Goal: Task Accomplishment & Management: Complete application form

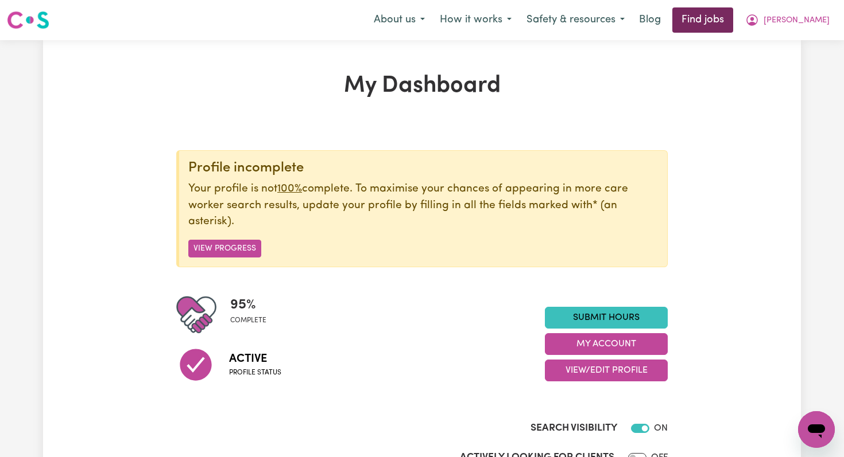
click at [733, 21] on link "Find jobs" at bounding box center [702, 19] width 61 height 25
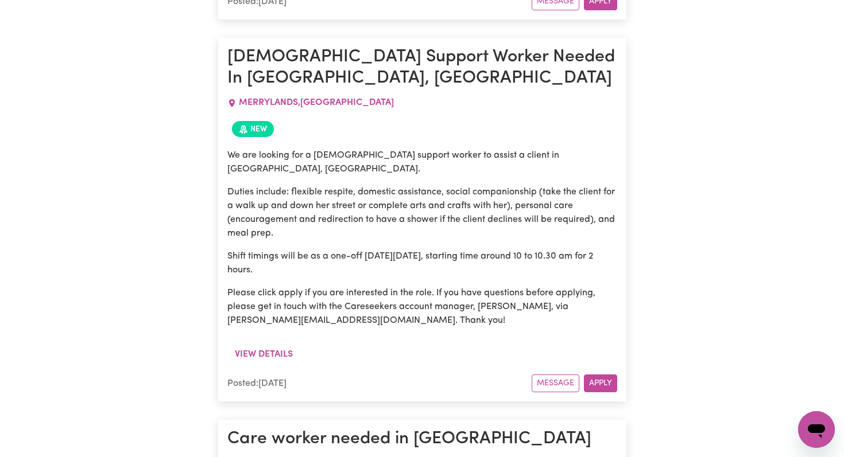
scroll to position [1767, 0]
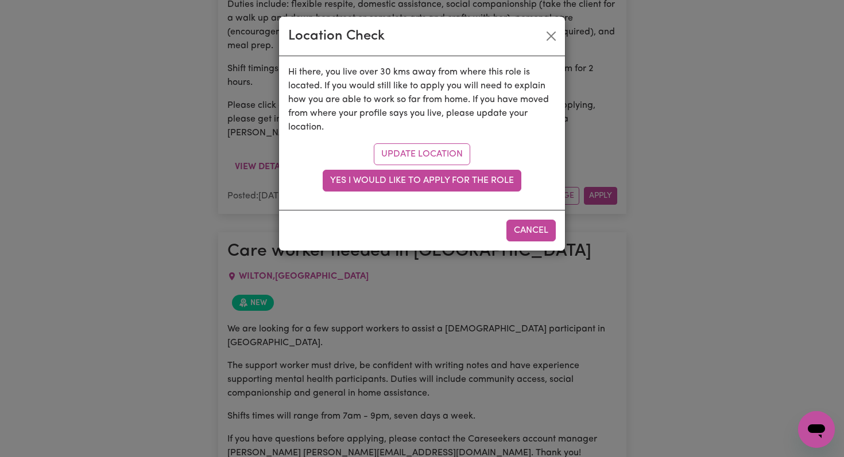
scroll to position [1746, 0]
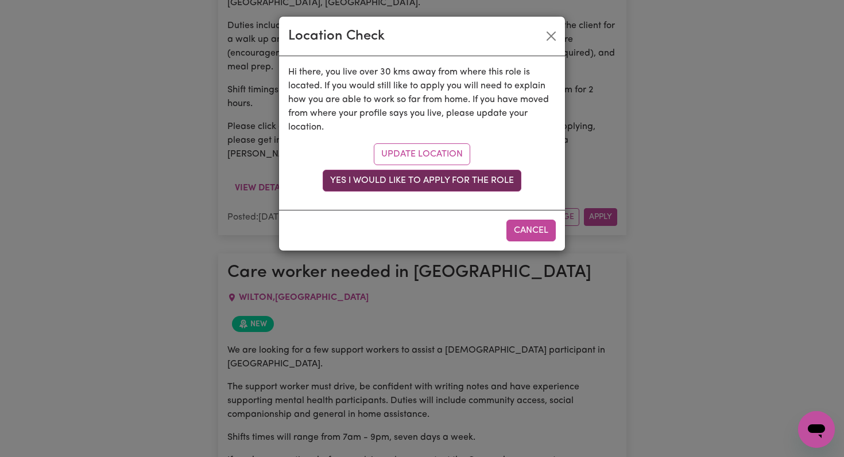
click at [480, 189] on button "Yes I would like to apply for the role" at bounding box center [422, 181] width 199 height 22
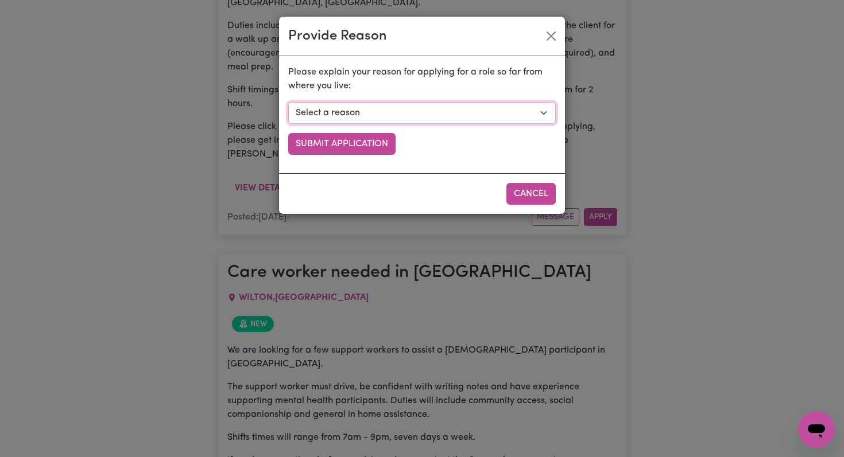
click at [467, 112] on select "Select a reason I currently travel to this area for work or other personal reas…" at bounding box center [421, 113] width 267 height 22
select select "I am open to longer shifts that make the travel worthwhile"
click at [288, 102] on select "Select a reason I currently travel to this area for work or other personal reas…" at bounding box center [421, 113] width 267 height 22
click at [379, 143] on button "Submit Application" at bounding box center [341, 144] width 107 height 22
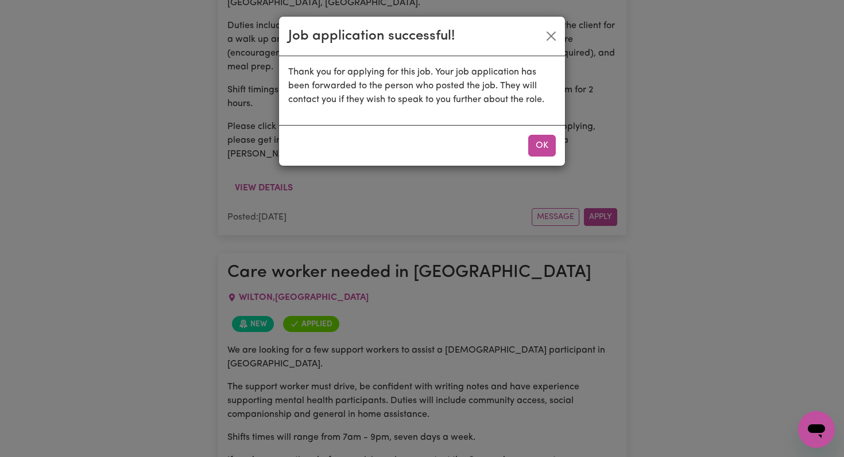
click at [385, 152] on div "OK" at bounding box center [422, 145] width 286 height 41
click at [545, 150] on button "OK" at bounding box center [542, 146] width 28 height 22
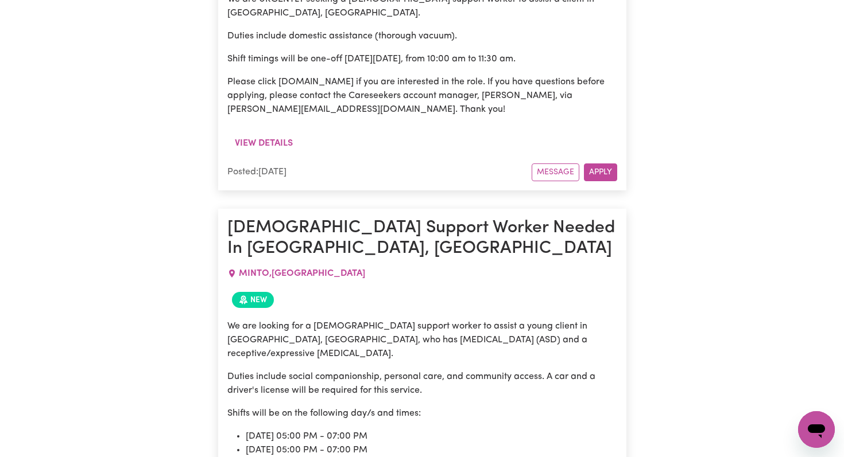
scroll to position [4817, 0]
